Goal: Task Accomplishment & Management: Complete application form

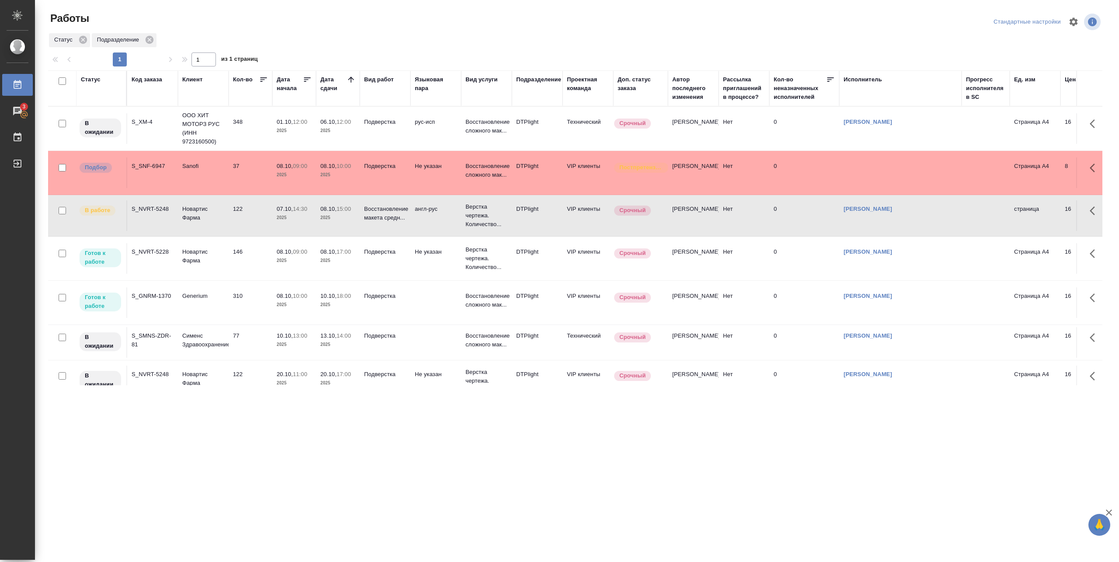
click at [258, 268] on td "146" at bounding box center [251, 258] width 44 height 31
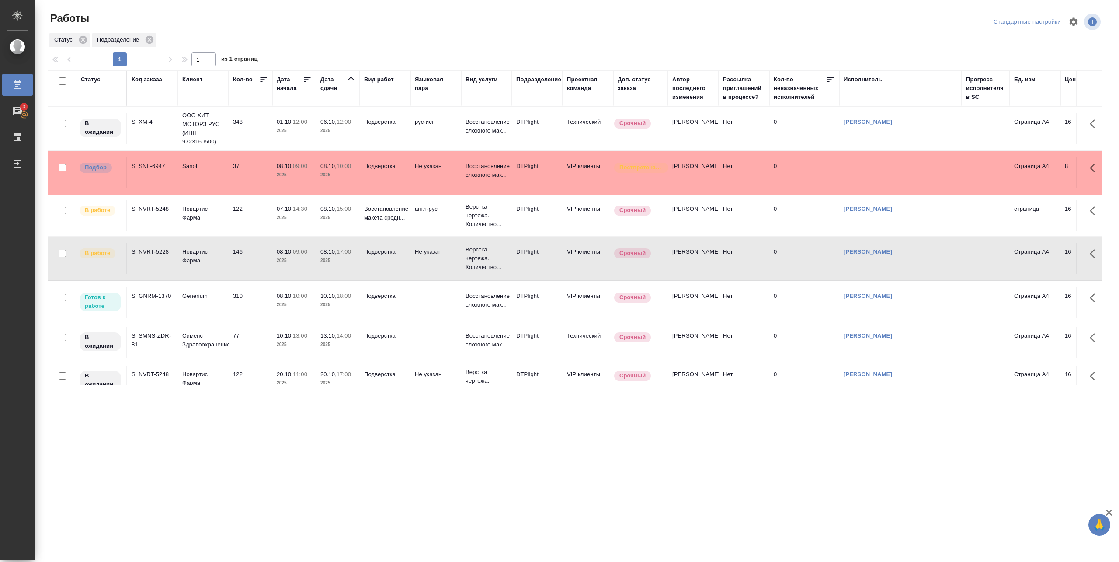
click at [305, 306] on p "2025" at bounding box center [294, 304] width 35 height 9
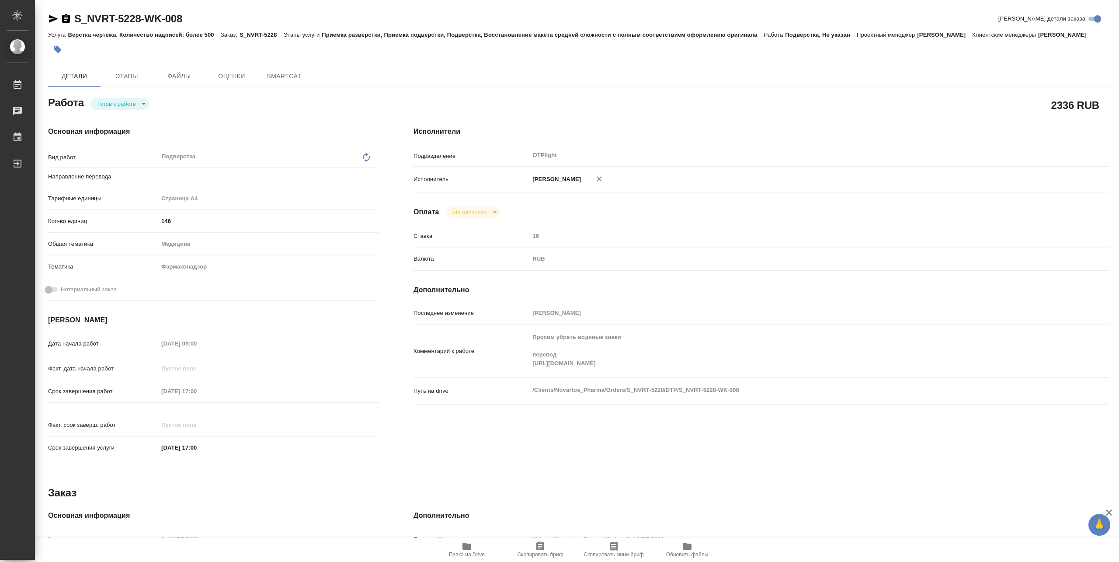
type textarea "x"
type input "Не указан"
type textarea "x"
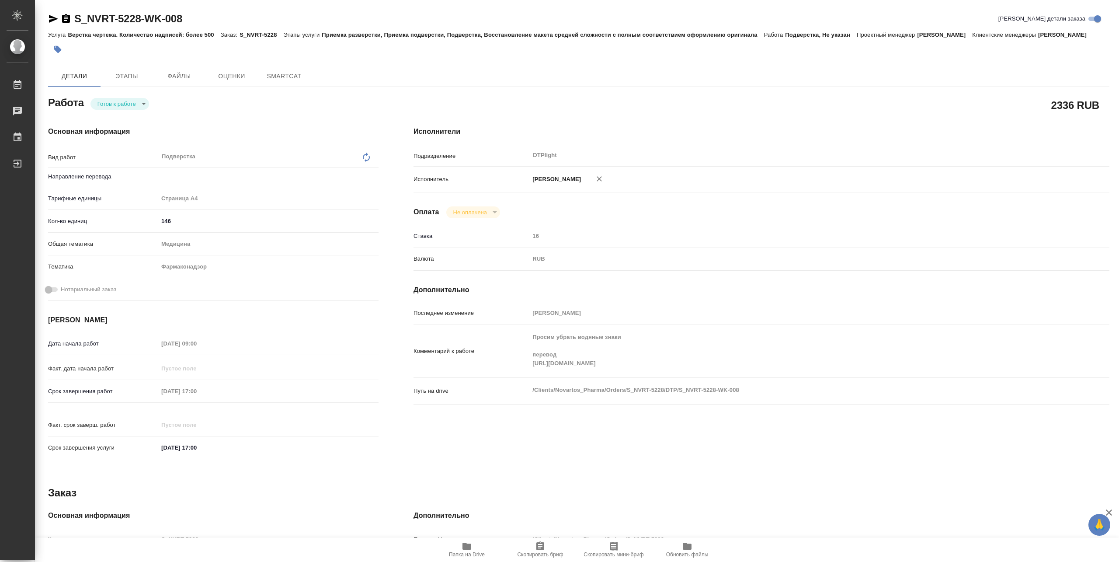
type textarea "x"
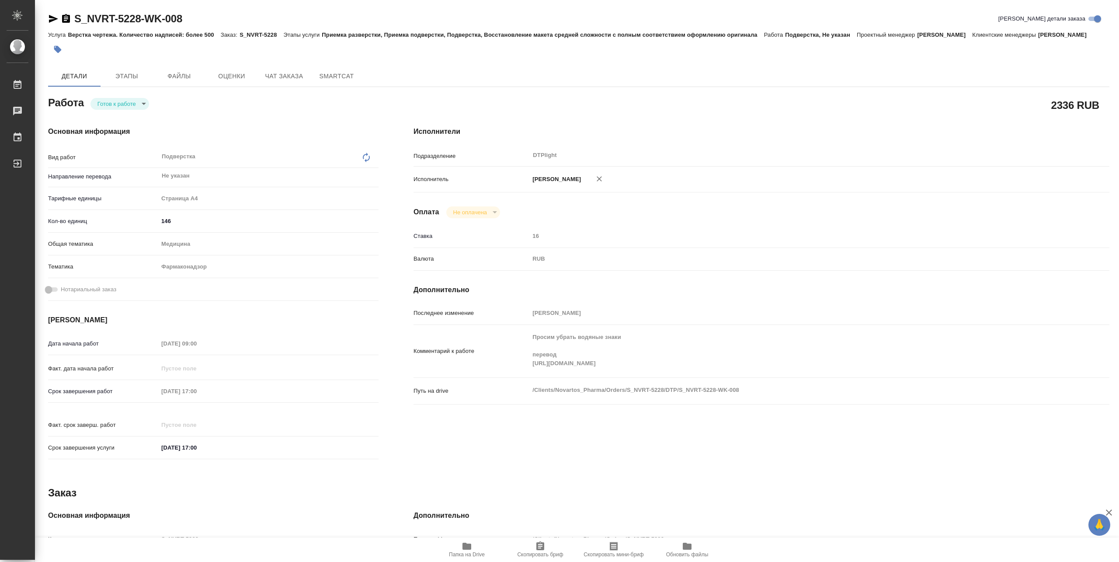
type textarea "x"
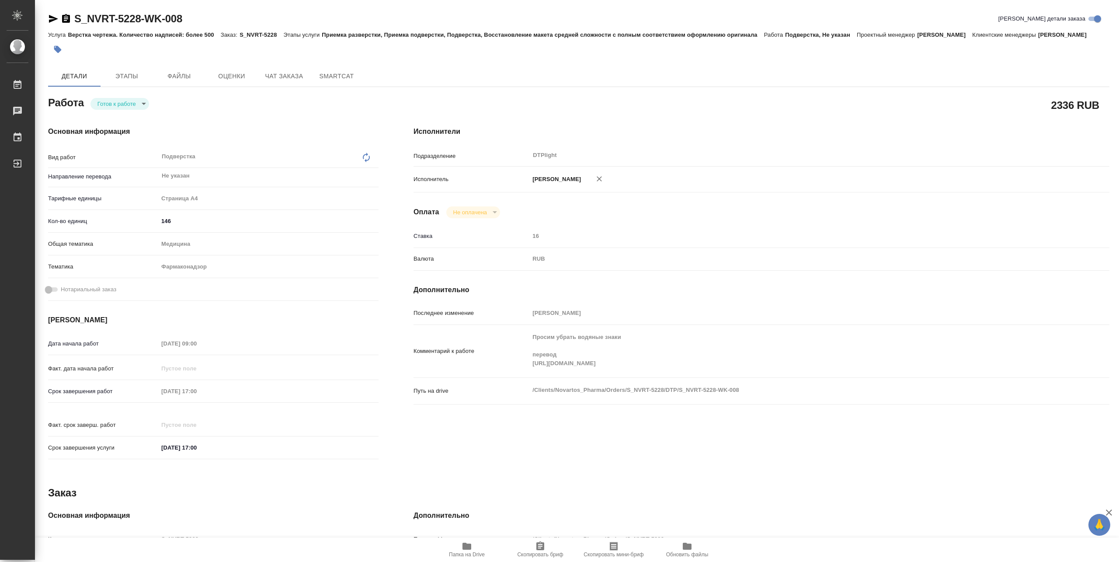
type textarea "x"
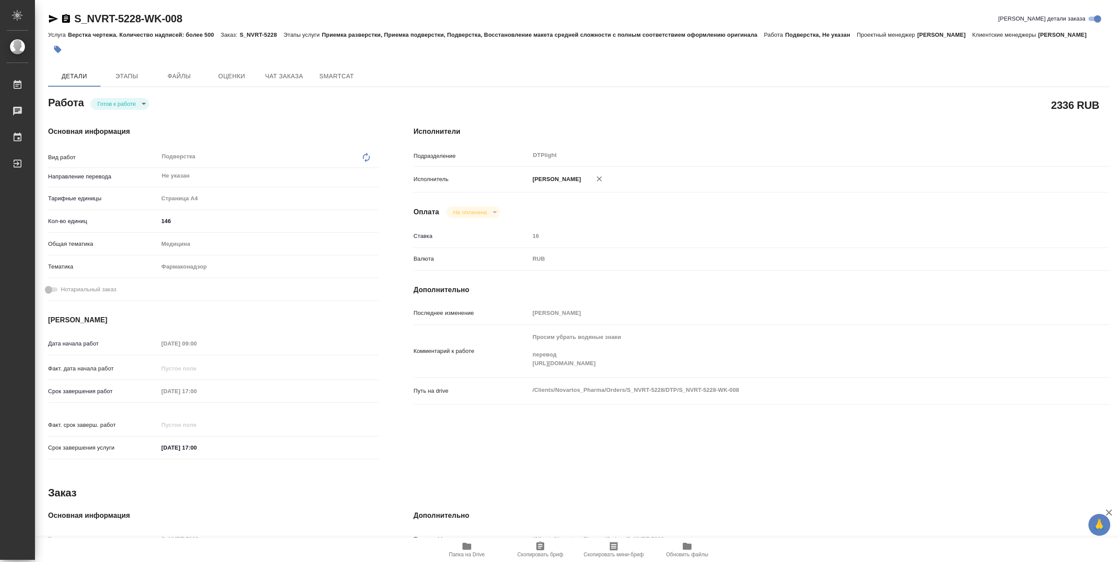
type textarea "x"
click at [139, 101] on body "🙏 .cls-1 fill:#fff; AWATERA Pankina Anna Работы 3 Чаты График Выйти S_NVRT-5228…" at bounding box center [559, 281] width 1119 height 562
click at [126, 104] on li "В работе" at bounding box center [120, 103] width 59 height 15
type textarea "x"
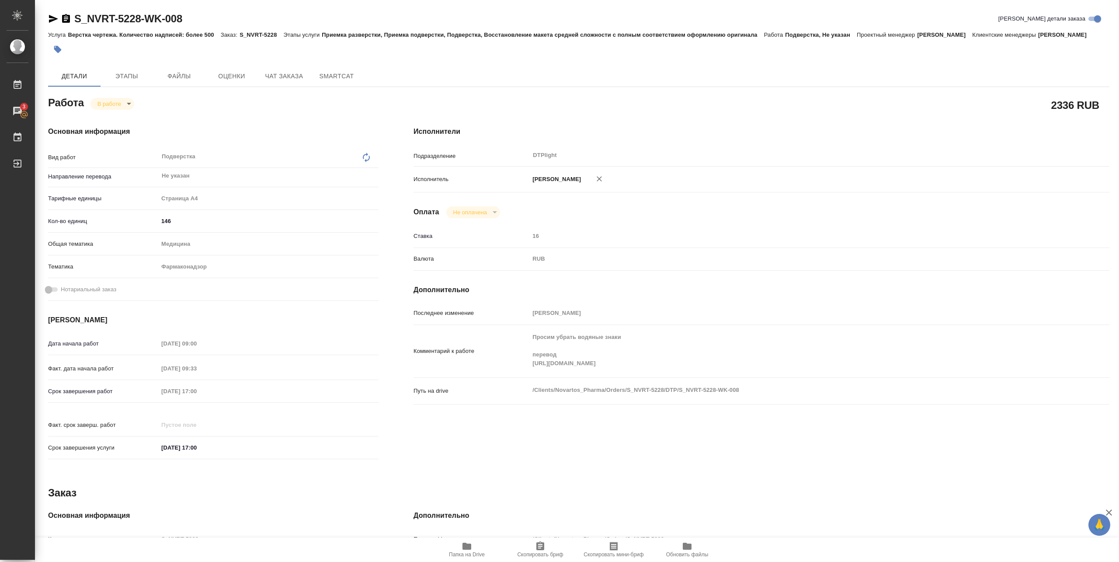
type textarea "x"
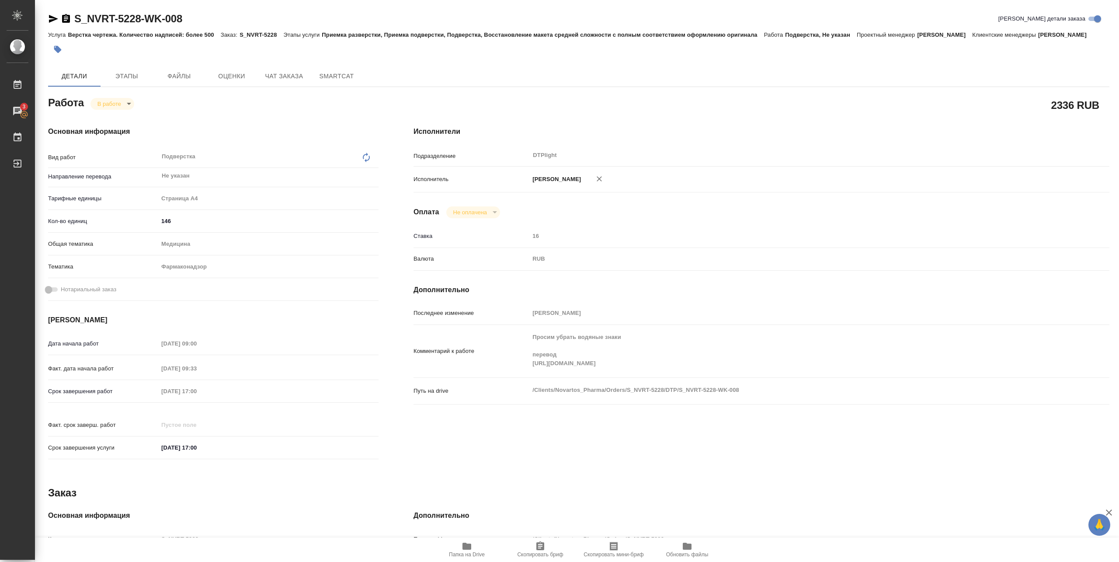
type textarea "x"
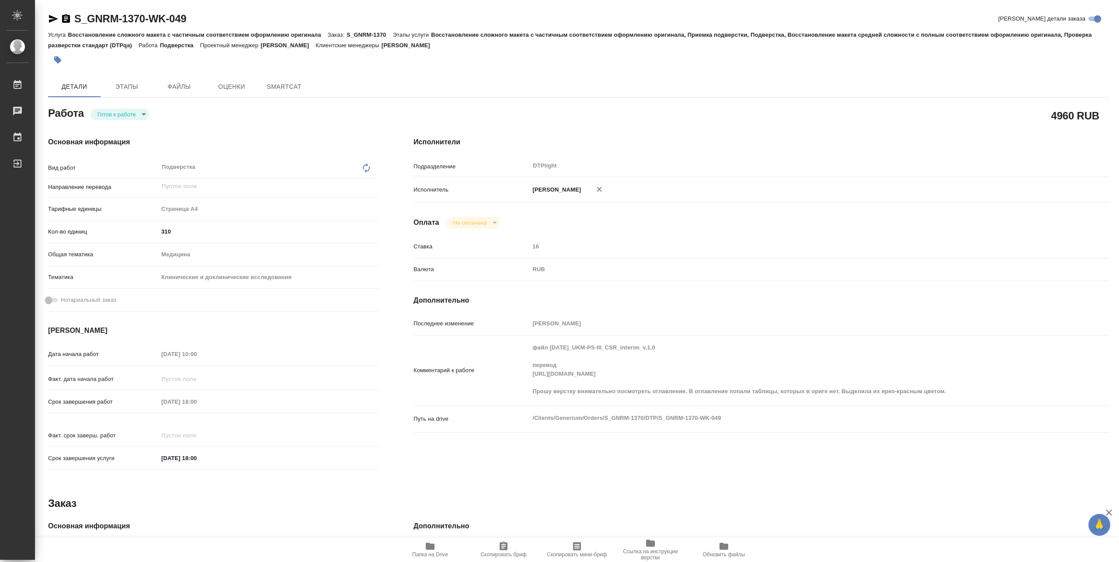
type textarea "x"
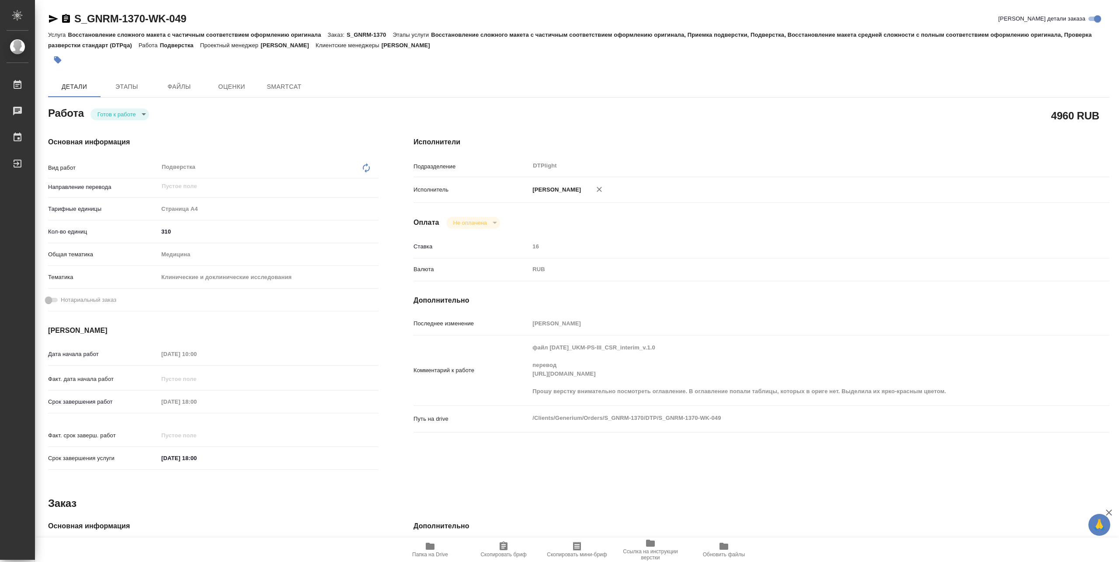
type textarea "x"
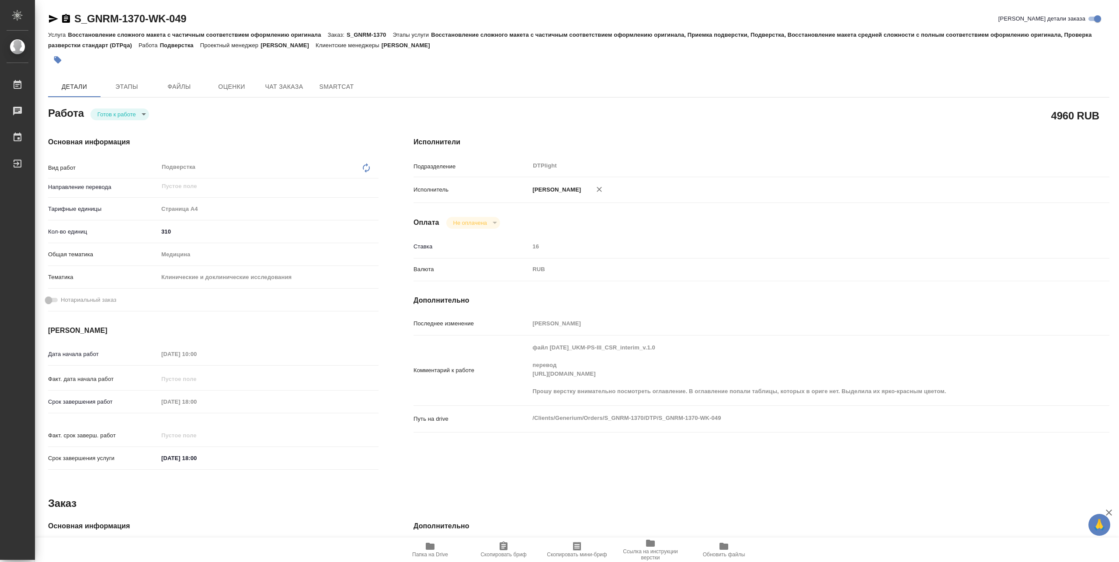
type textarea "x"
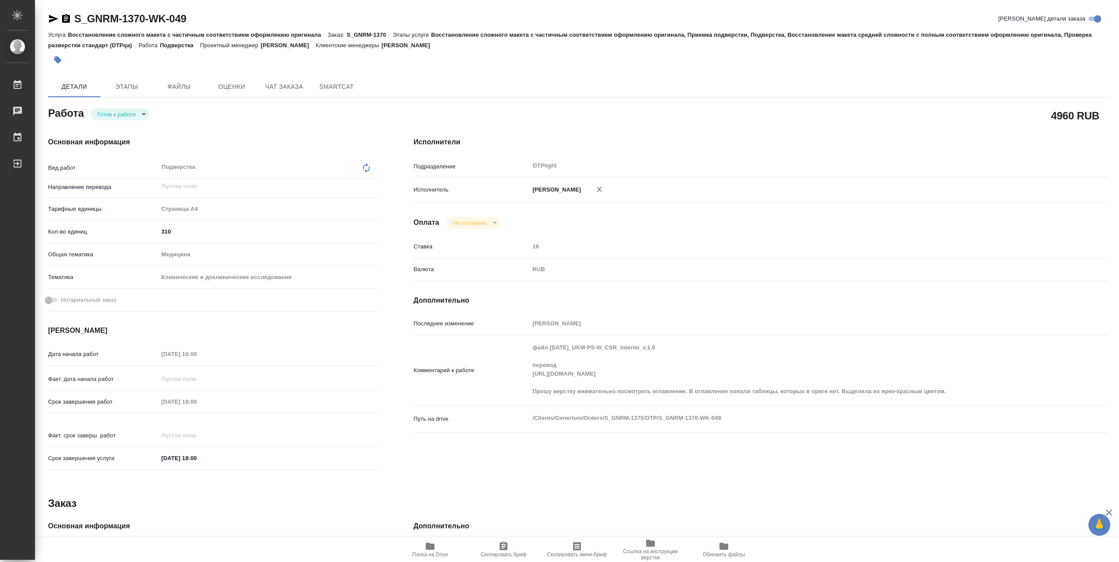
type textarea "x"
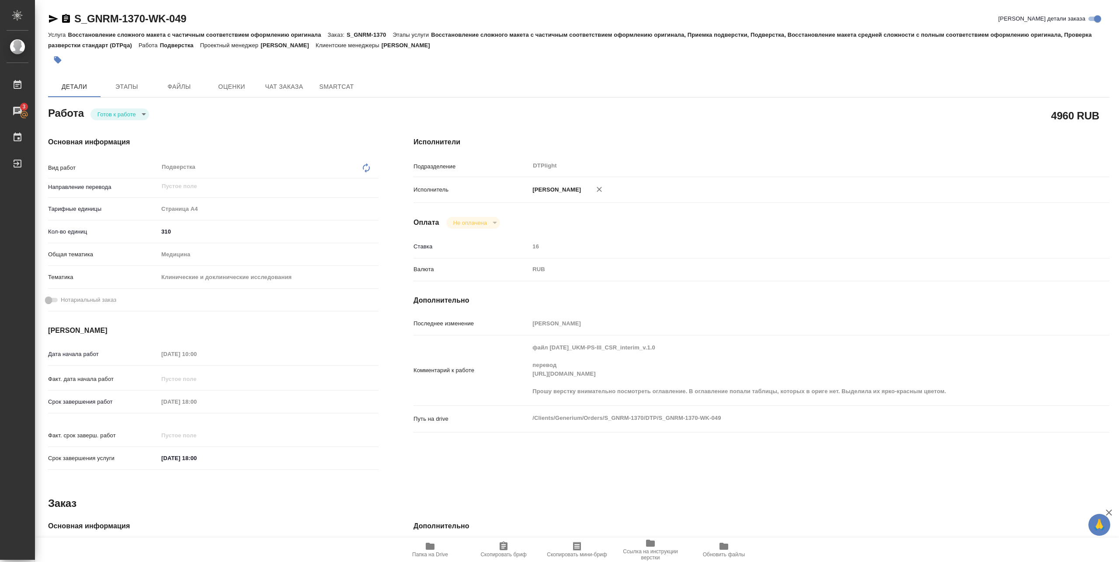
click at [135, 109] on body "🙏 .cls-1 fill:#fff; AWATERA Pankina Anna Работы 3 Чаты График Выйти S_GNRM-1370…" at bounding box center [559, 281] width 1119 height 562
click at [121, 115] on button "В работе" at bounding box center [112, 114] width 29 height 10
type textarea "x"
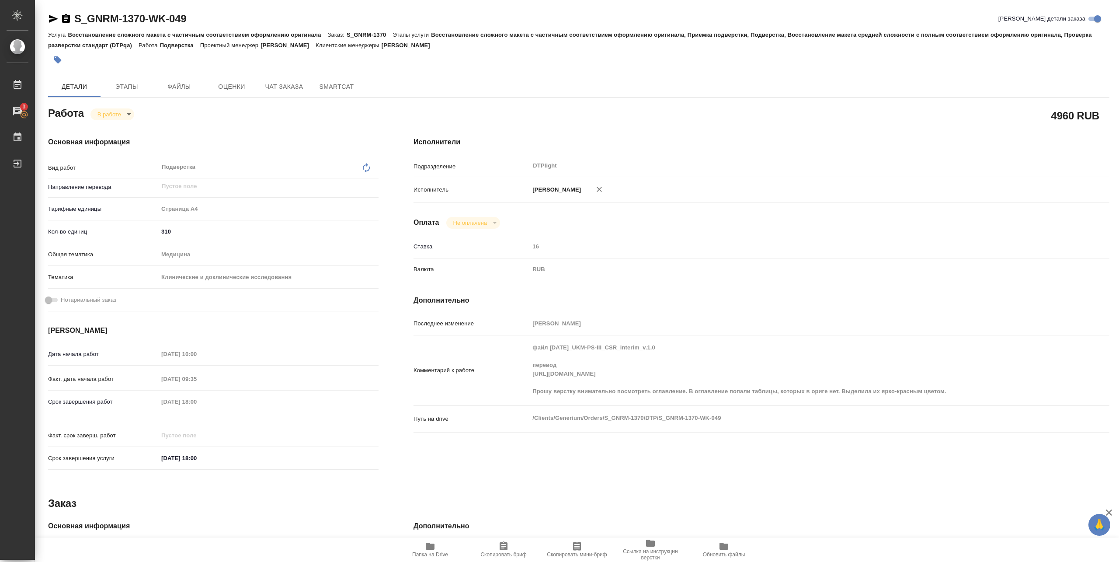
type textarea "x"
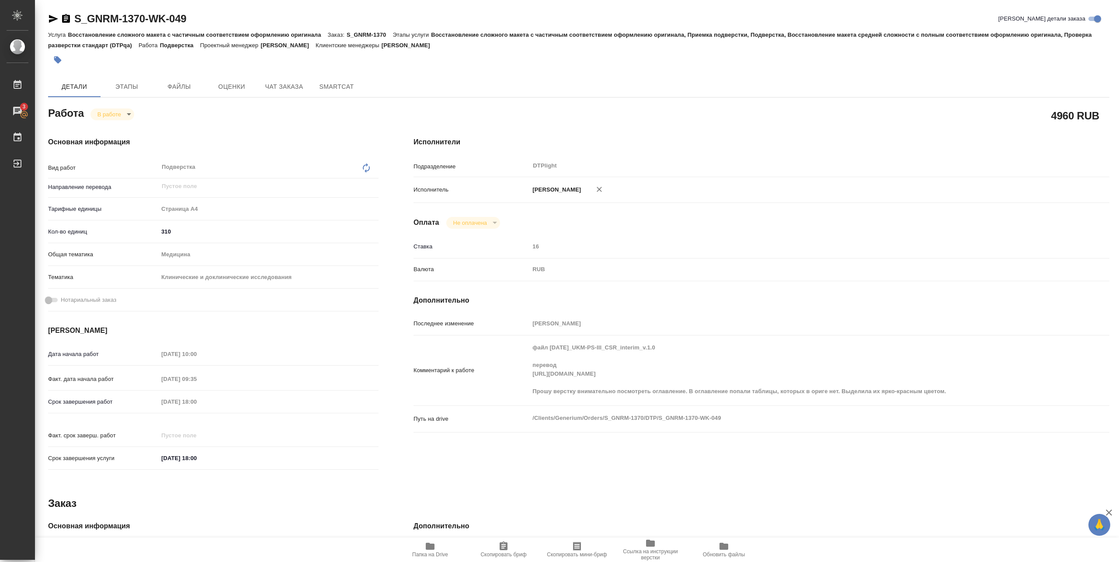
type textarea "x"
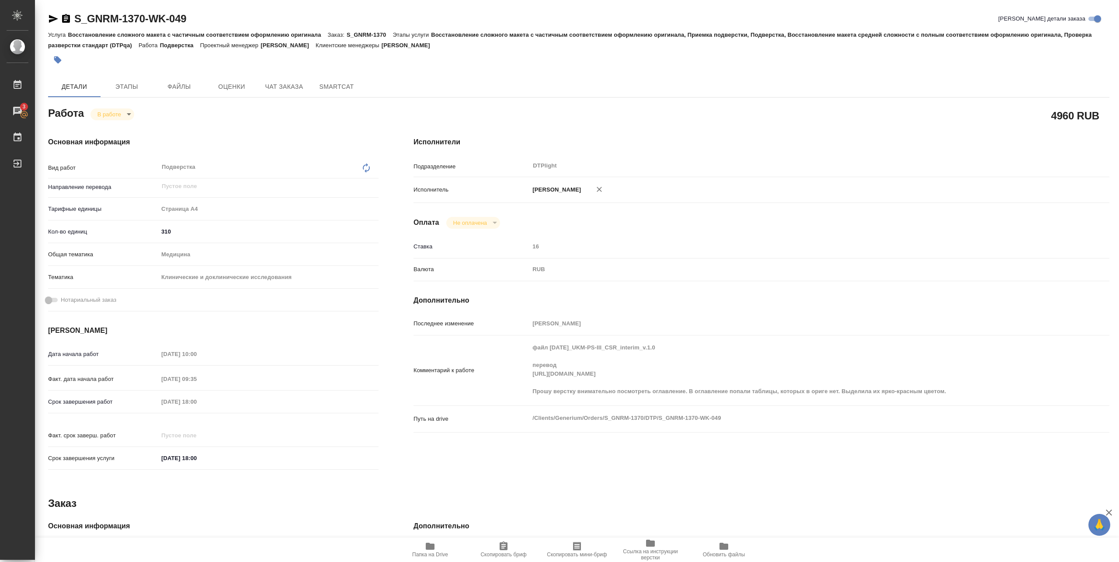
type textarea "x"
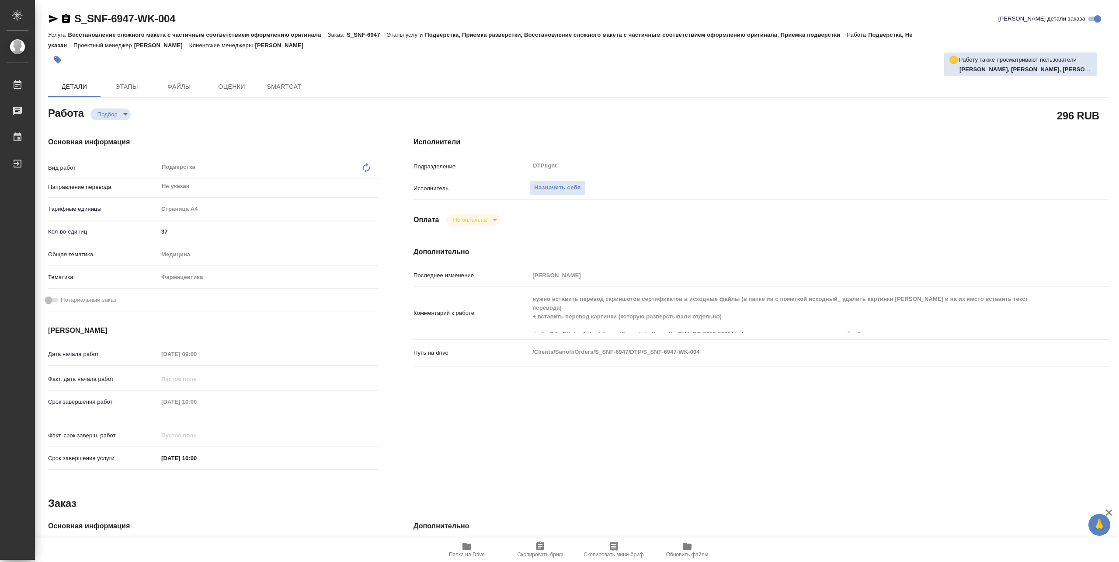
type textarea "x"
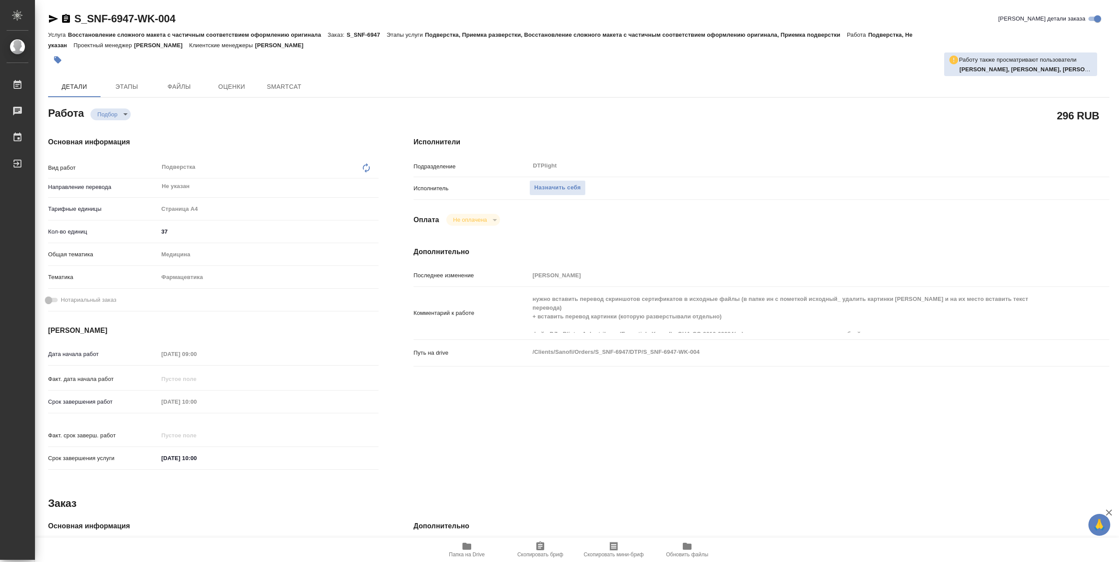
type textarea "x"
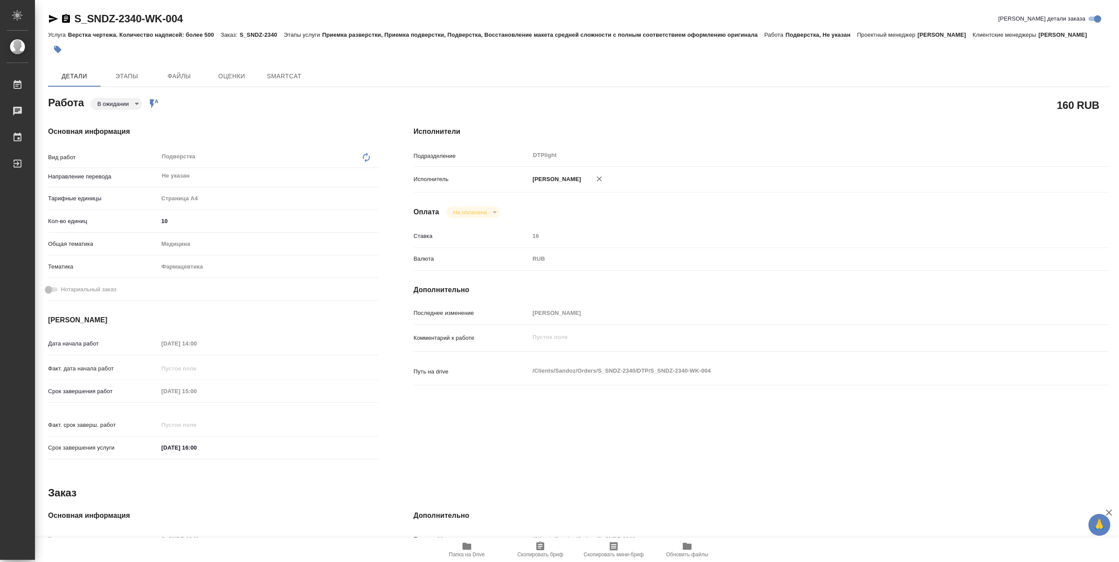
type textarea "x"
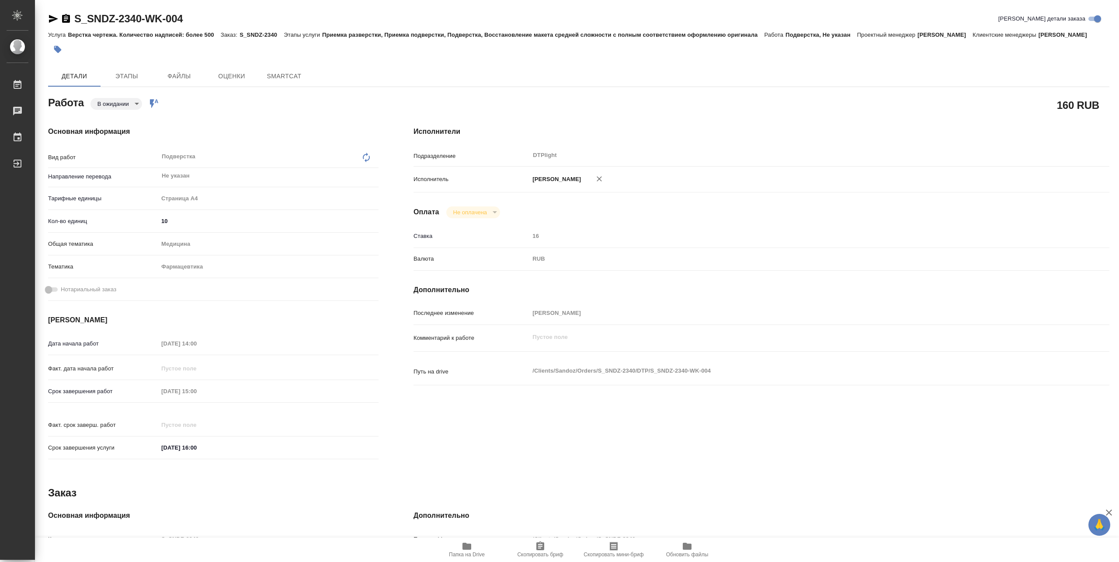
type textarea "x"
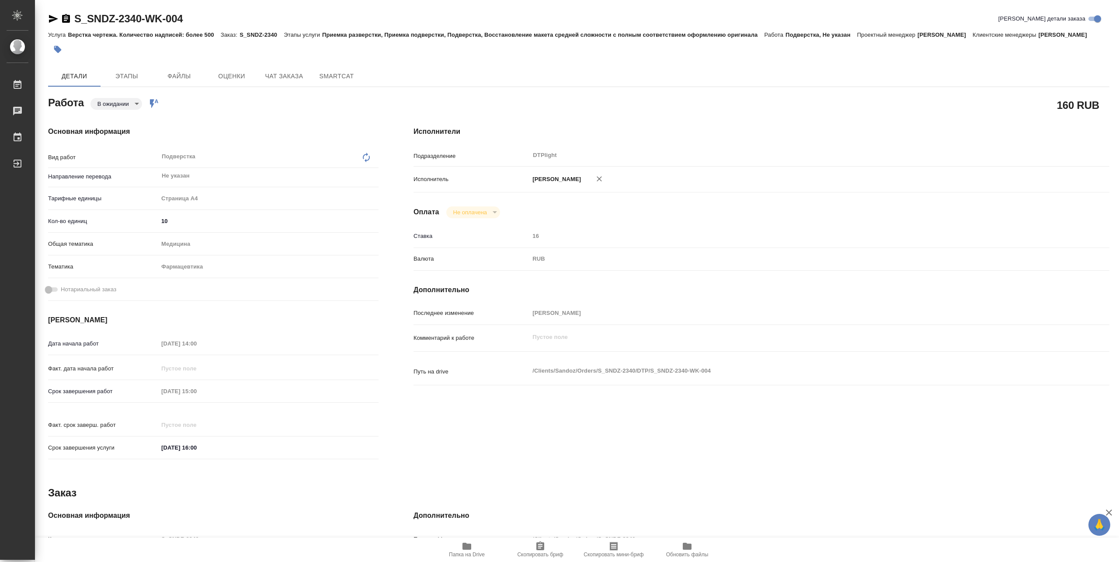
type textarea "x"
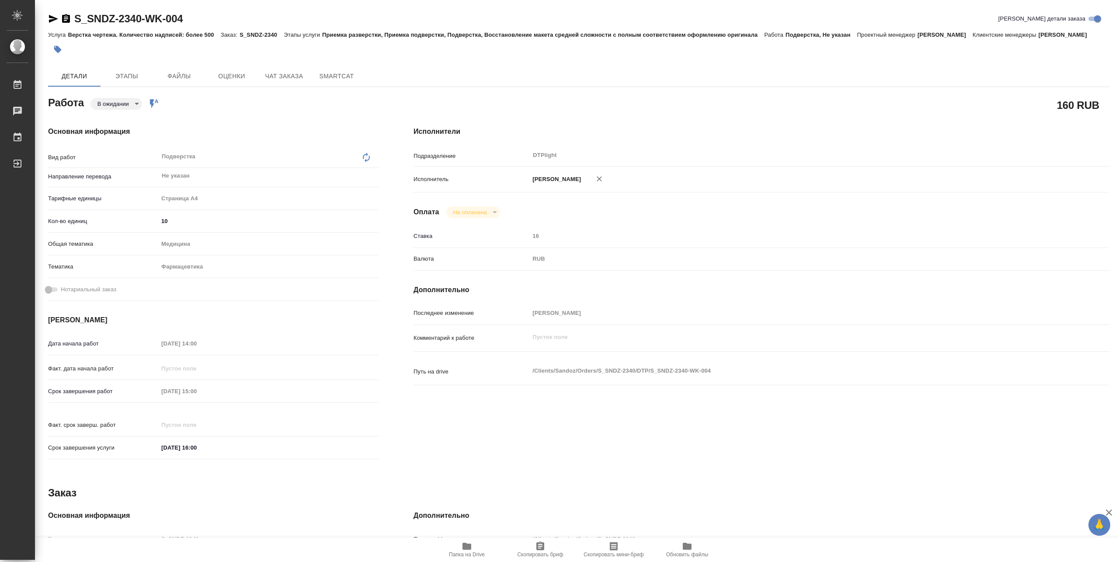
type textarea "x"
